Goal: Complete application form: Complete application form

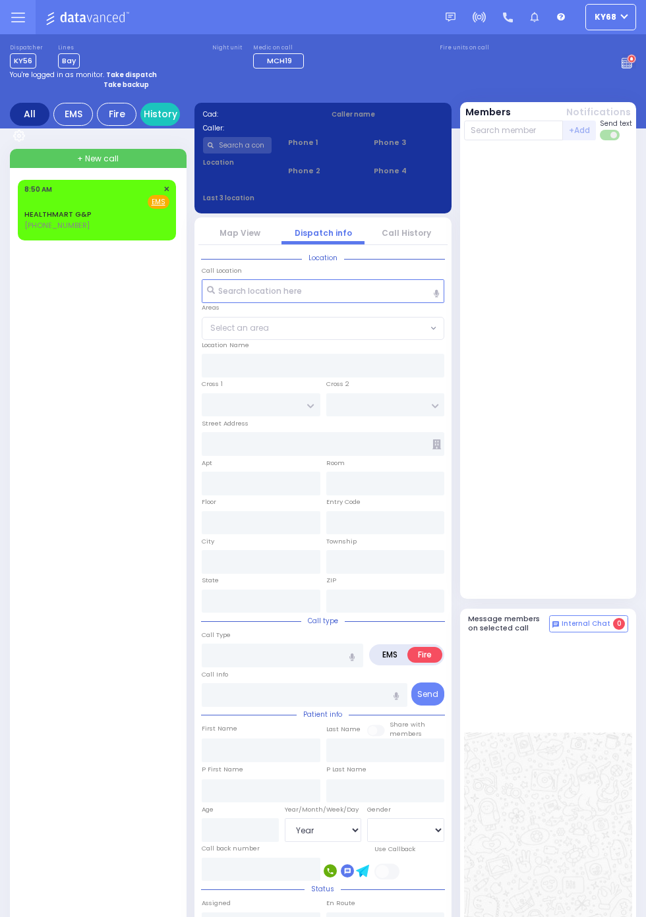
select select "Year"
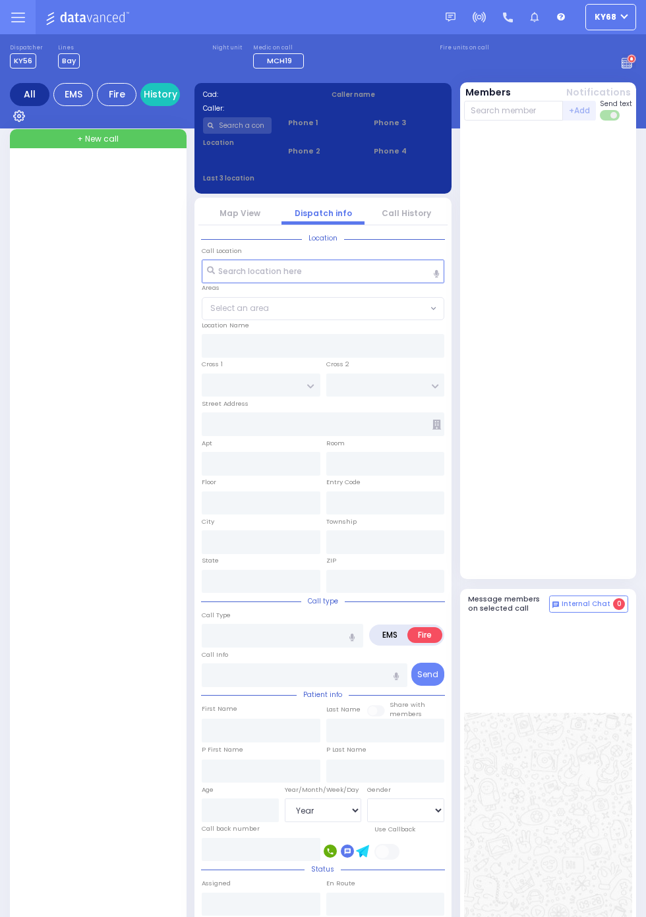
select select "Year"
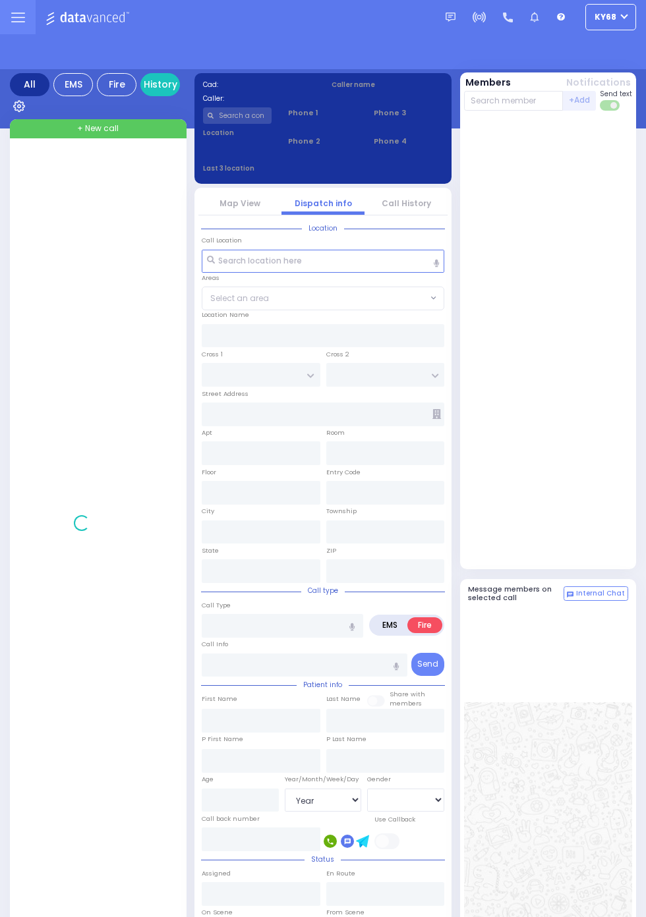
select select "Year"
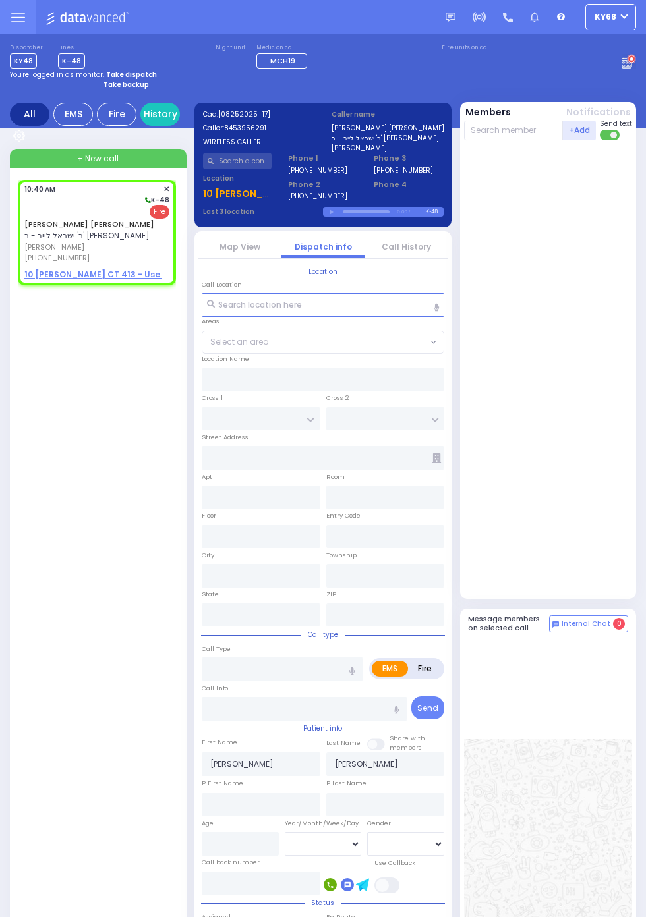
select select
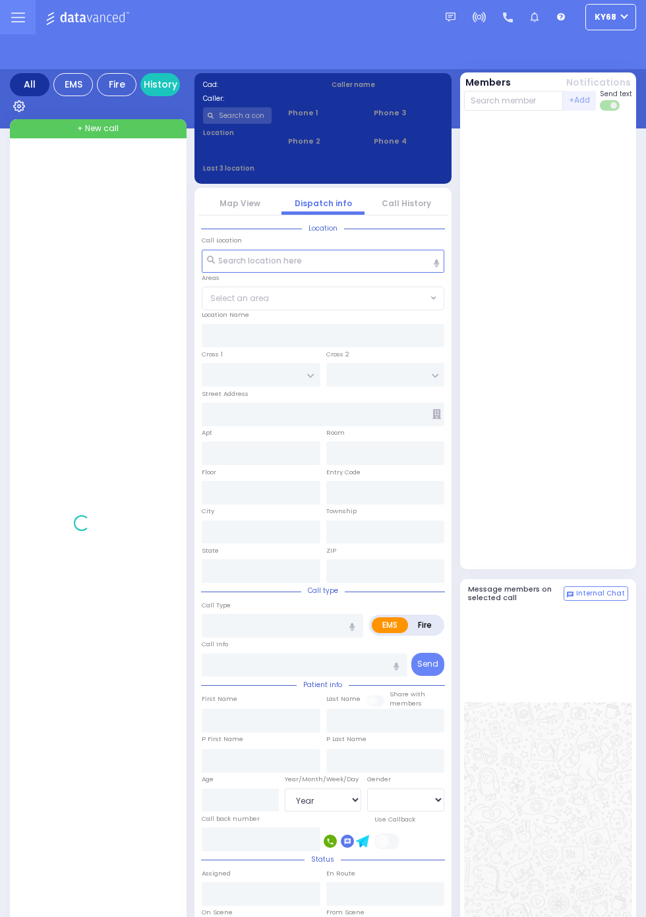
select select "Year"
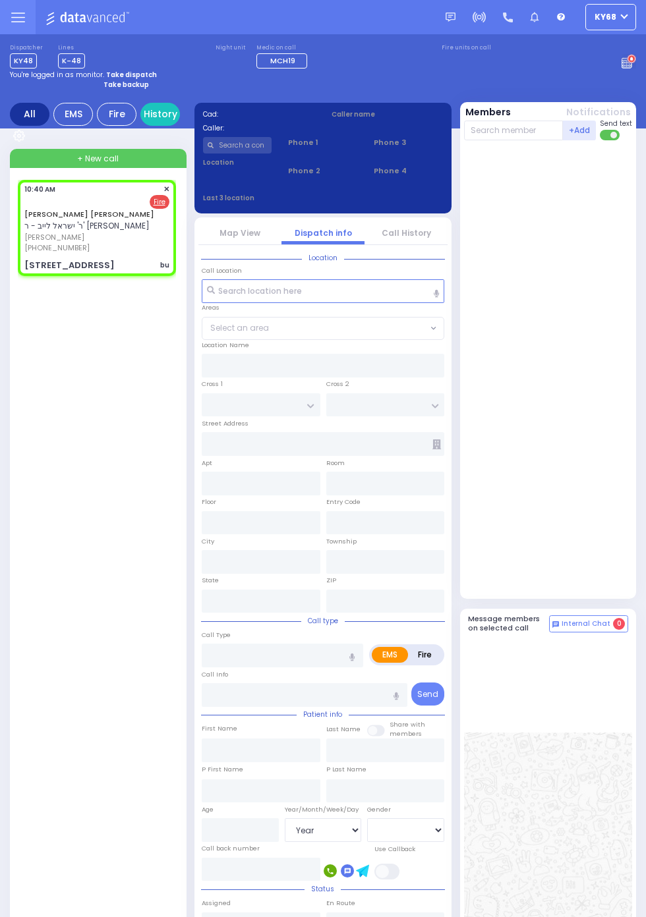
select select
type input "bu"
radio input "false"
radio input "true"
type input "MAYER ZALMEN"
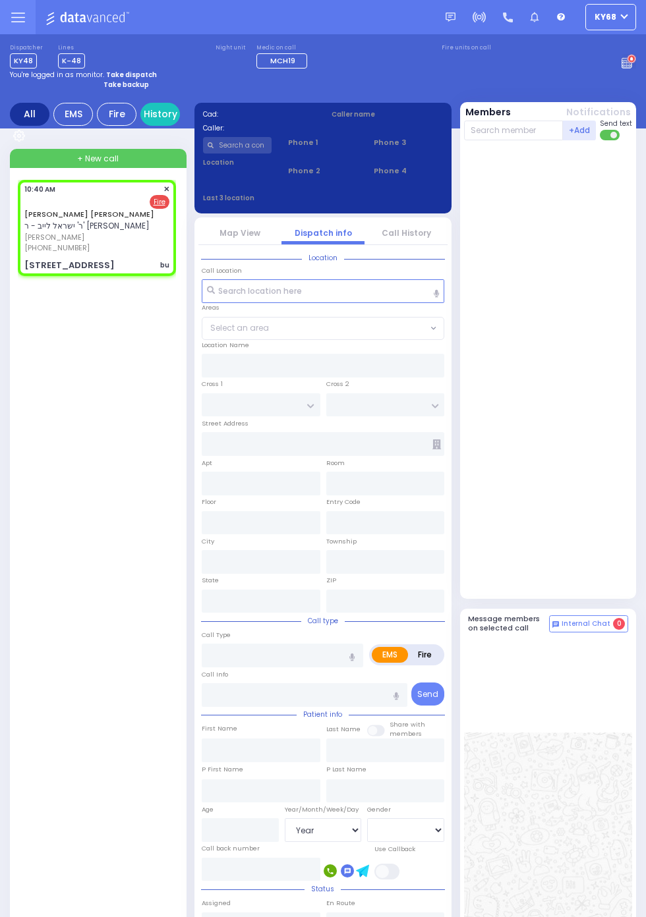
type input "COHEN"
select select
type input "10:40"
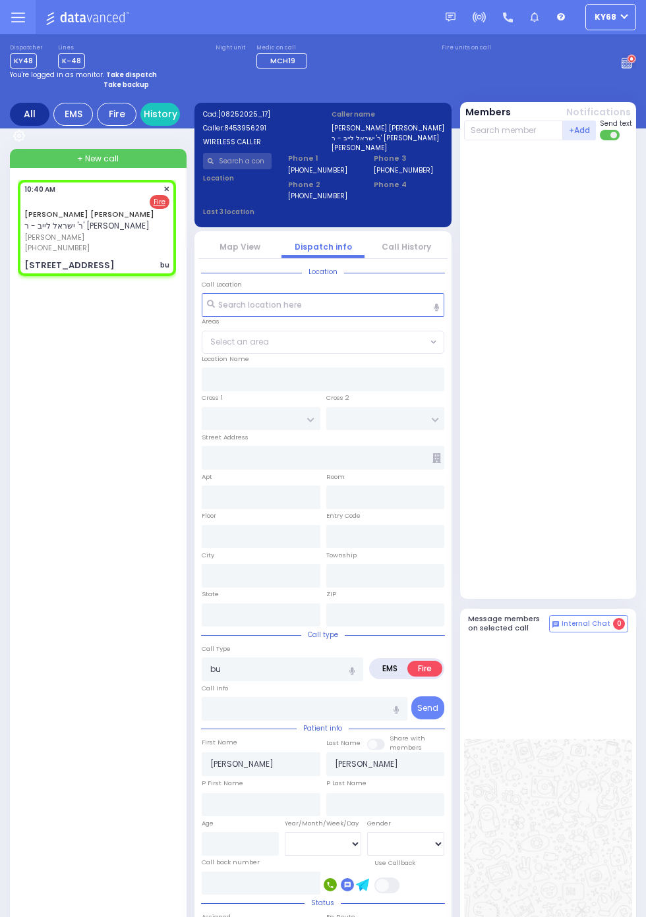
type input "MOUNTAIN RD"
type input "4 Sasev Court"
type input "102"
type input "Monroe"
type input "New York"
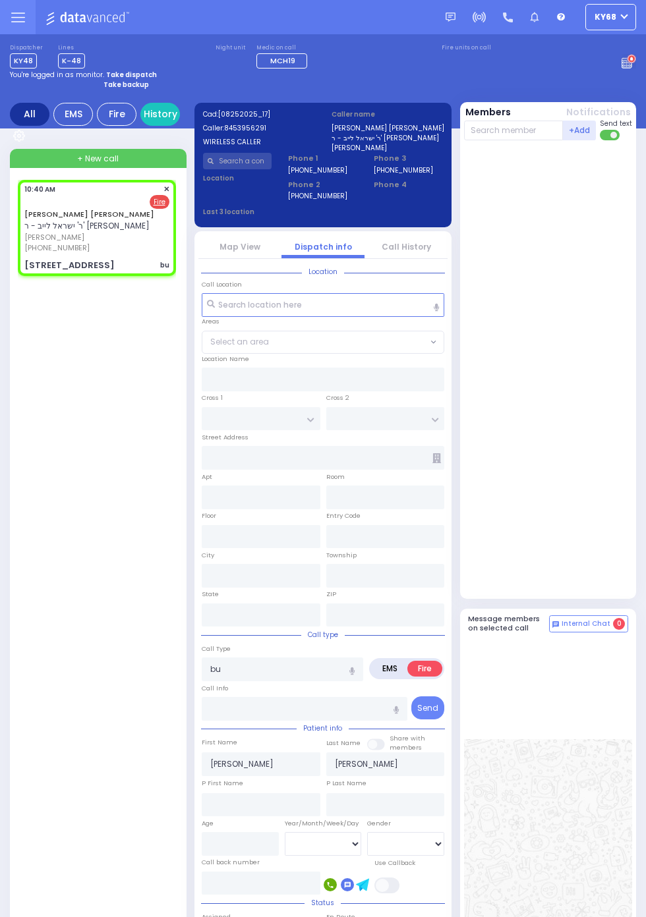
type input "10950"
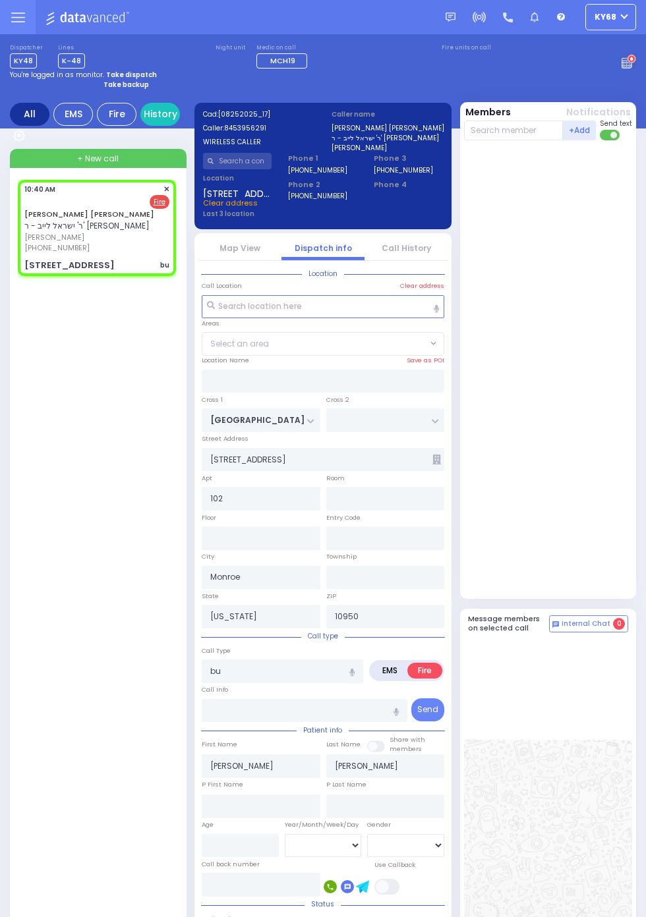
select select "BLOOMING GROVE"
select select
type input "bulb smoking"
radio input "true"
select select
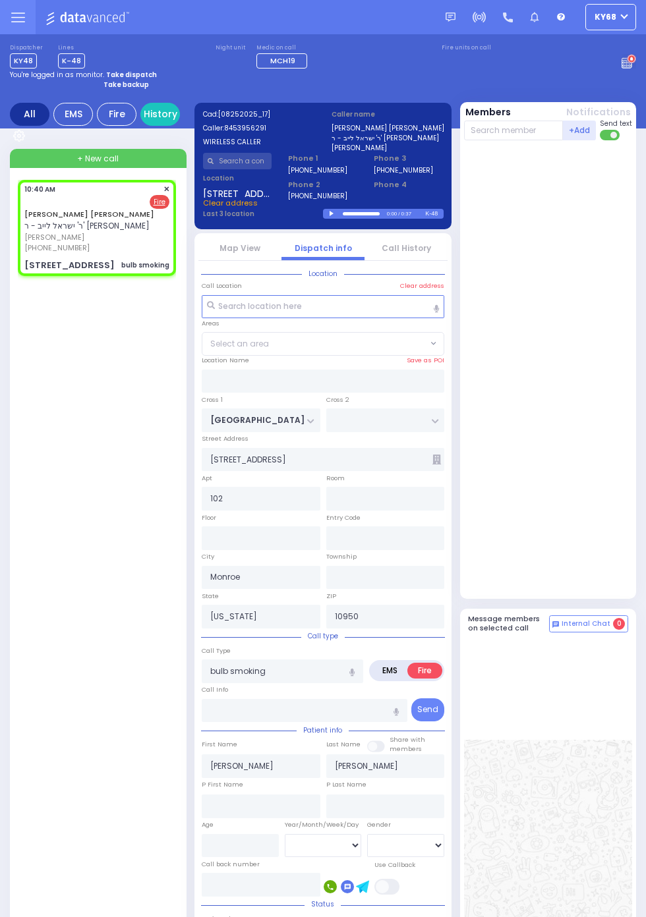
select select "BLOOMING GROVE"
select select
radio input "true"
select select
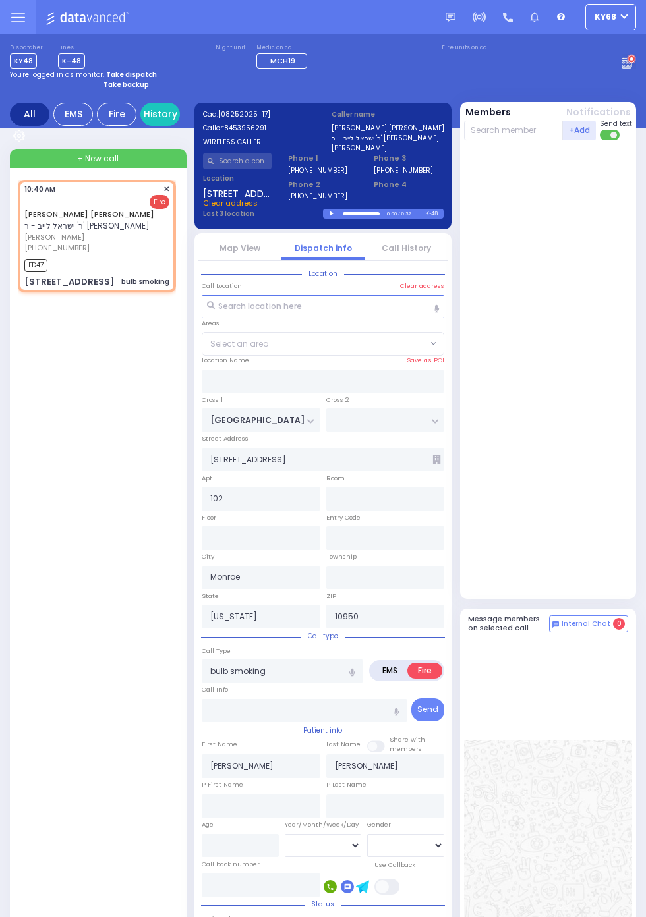
select select "BLOOMING GROVE"
select select
radio input "true"
select select
type input "10:42"
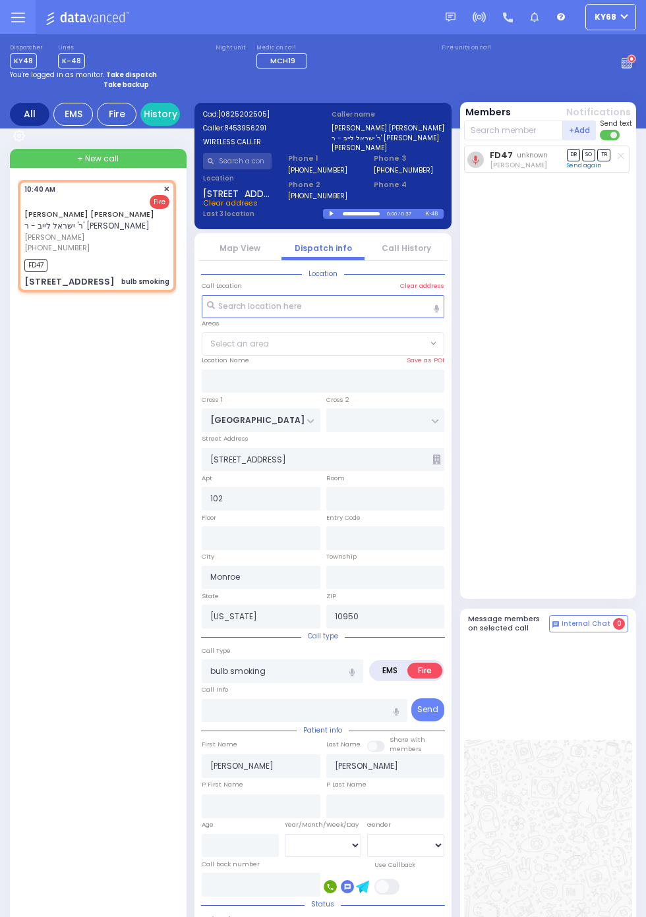
select select "BLOOMING GROVE"
select select
radio input "true"
select select
select select "BLOOMING GROVE"
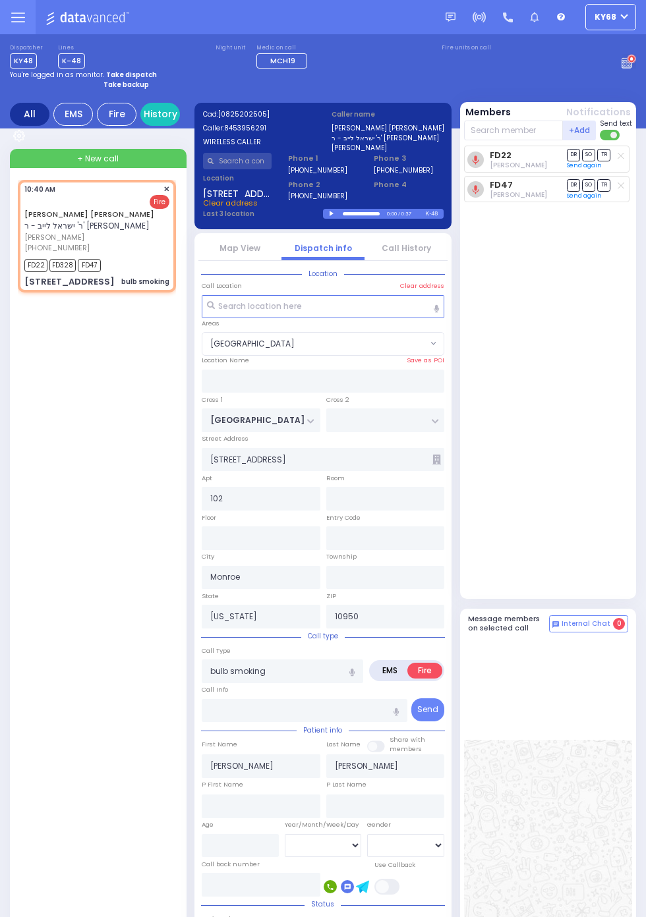
select select
radio input "true"
select select
select select "BLOOMING GROVE"
select select
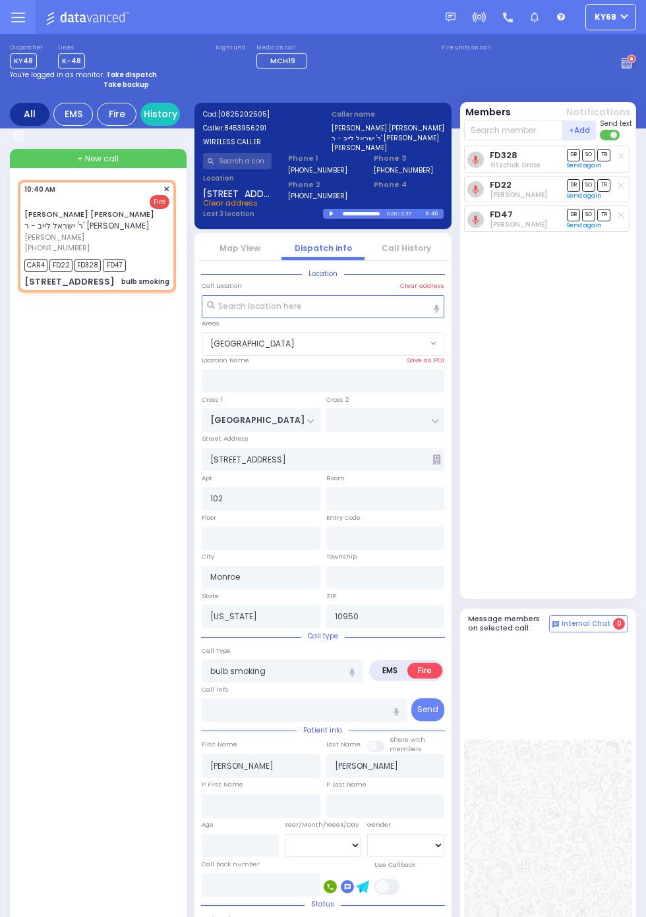
radio input "true"
select select
select select "BLOOMING GROVE"
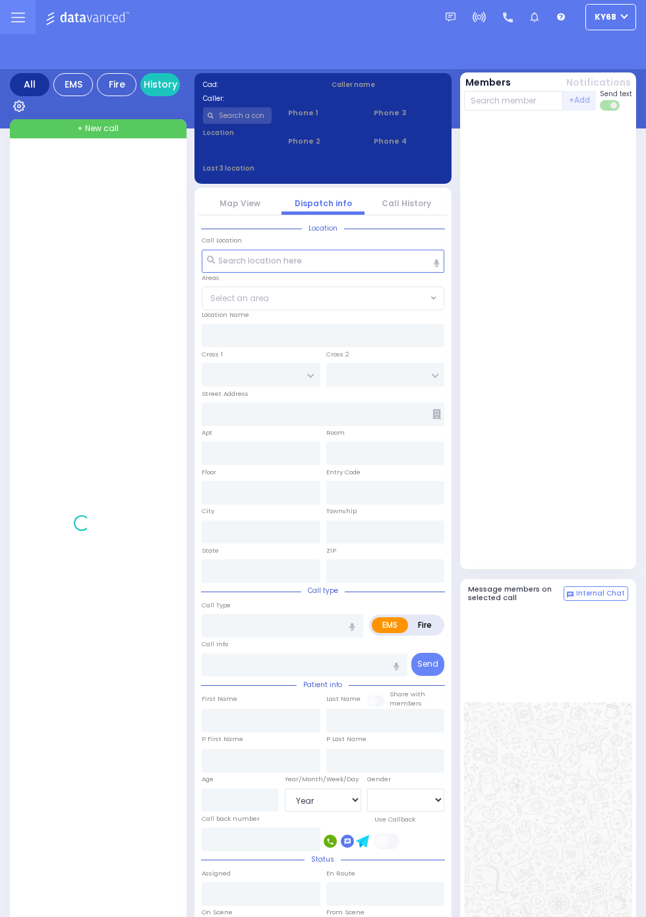
select select "Year"
